Goal: Task Accomplishment & Management: Use online tool/utility

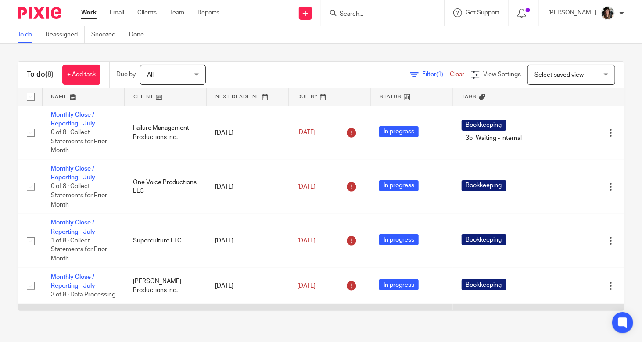
scroll to position [193, 0]
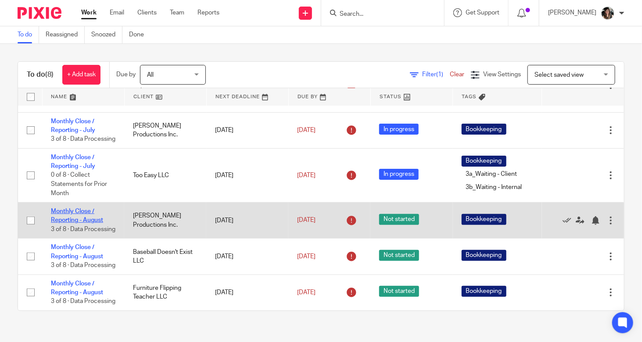
click at [71, 209] on link "Monthly Close / Reporting - August" at bounding box center [77, 216] width 52 height 15
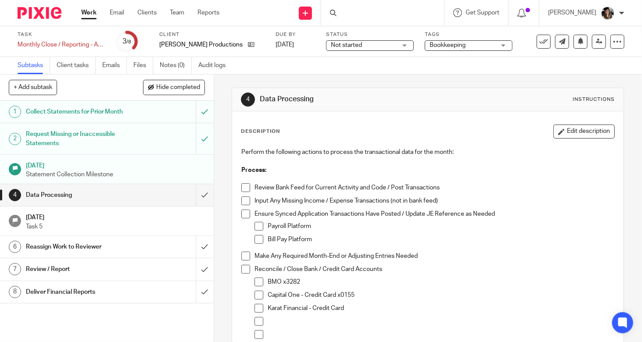
scroll to position [132, 0]
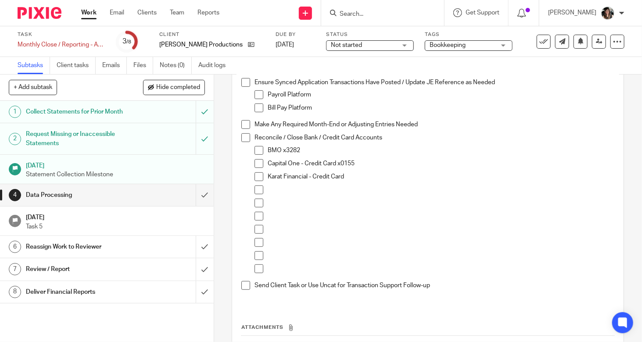
click at [133, 111] on div "Collect Statements for Prior Month" at bounding box center [106, 111] width 161 height 13
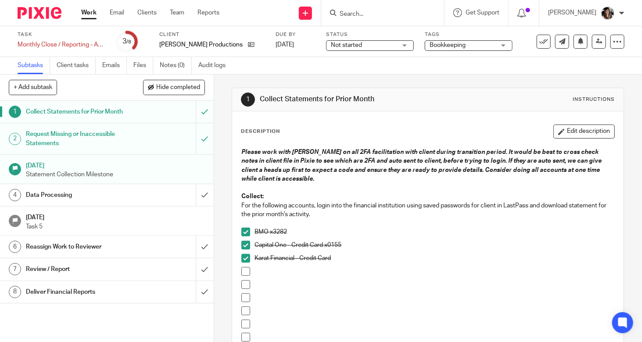
scroll to position [176, 0]
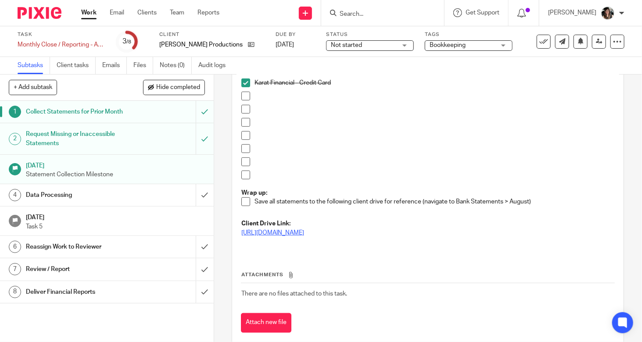
click at [304, 234] on link "[URL][DOMAIN_NAME]" at bounding box center [272, 233] width 63 height 6
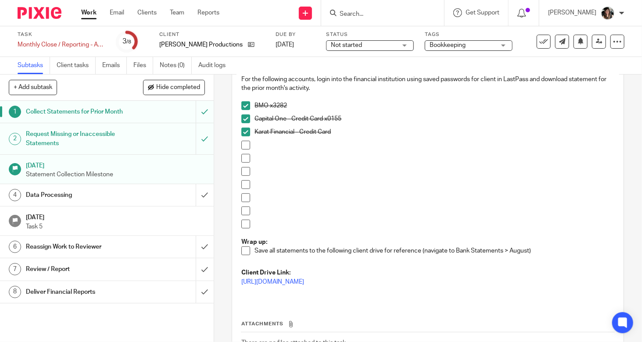
scroll to position [192, 0]
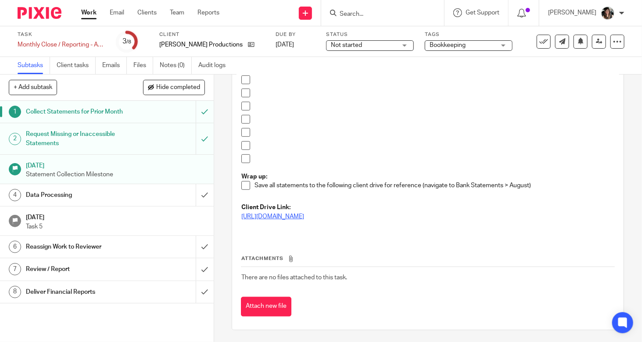
click at [304, 215] on link "[URL][DOMAIN_NAME]" at bounding box center [272, 217] width 63 height 6
